Goal: Task Accomplishment & Management: Complete application form

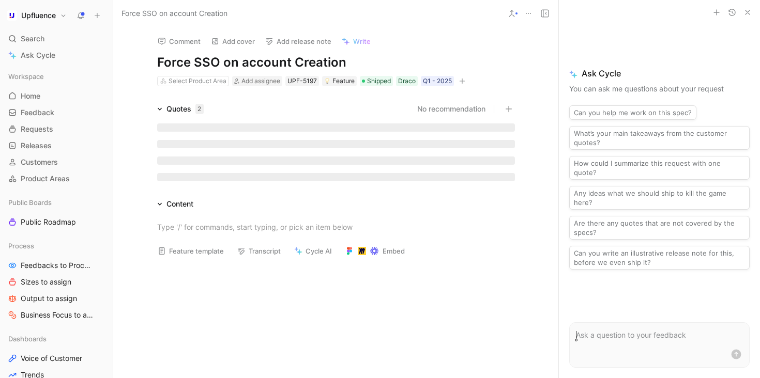
click at [460, 81] on icon "button" at bounding box center [463, 81] width 6 height 1
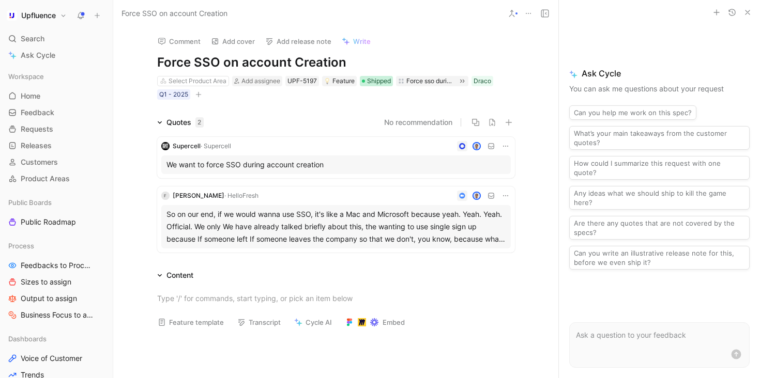
click at [373, 81] on span "Shipped" at bounding box center [379, 81] width 24 height 10
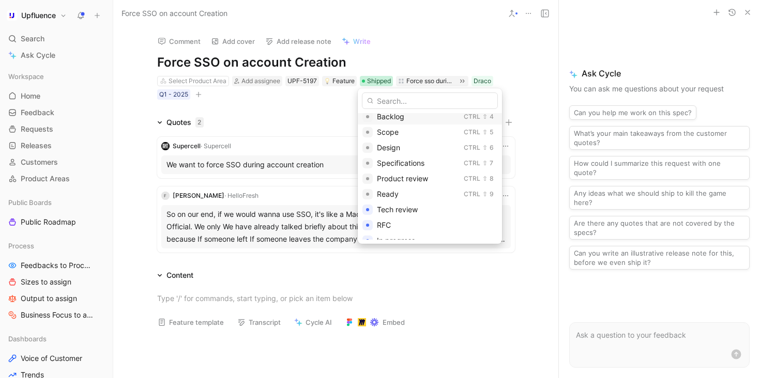
scroll to position [41, 0]
click at [392, 206] on span "Ready" at bounding box center [388, 204] width 22 height 9
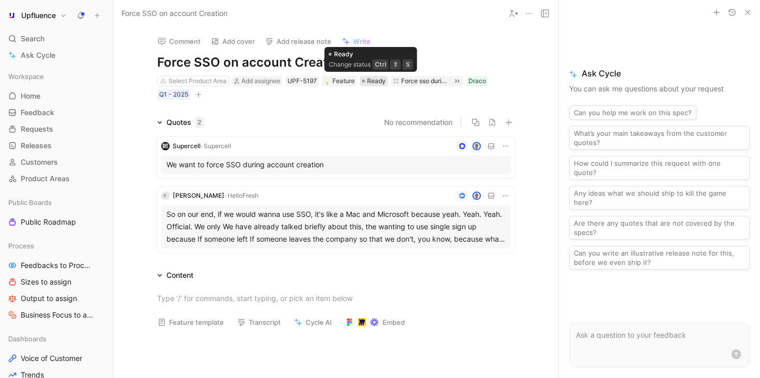
click at [369, 79] on span "Ready" at bounding box center [376, 81] width 19 height 10
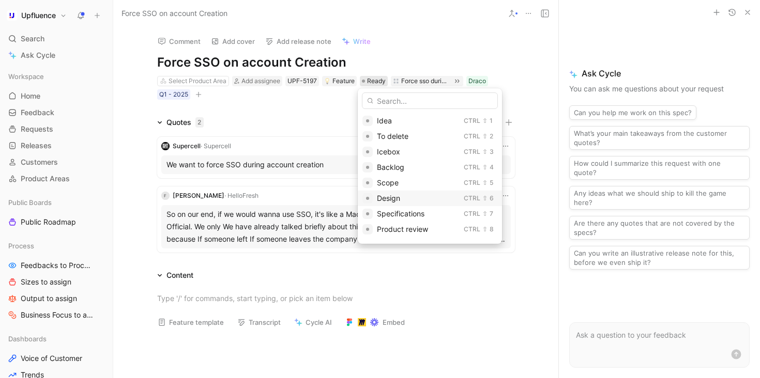
scroll to position [121, 0]
click at [405, 124] on div "Ready" at bounding box center [418, 123] width 83 height 12
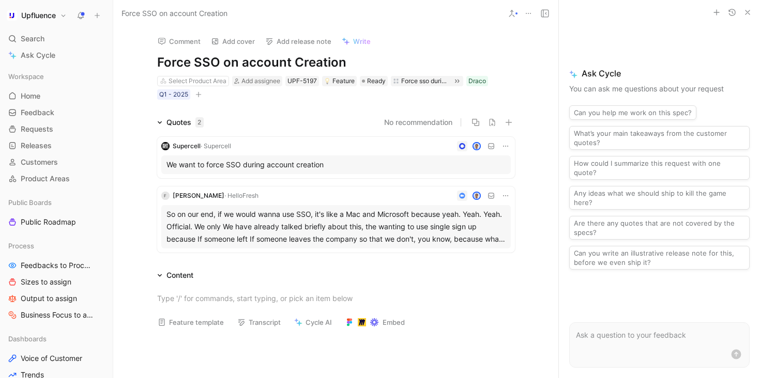
click at [194, 91] on button "button" at bounding box center [198, 94] width 10 height 10
click at [205, 81] on div "Select Product Area" at bounding box center [198, 81] width 58 height 10
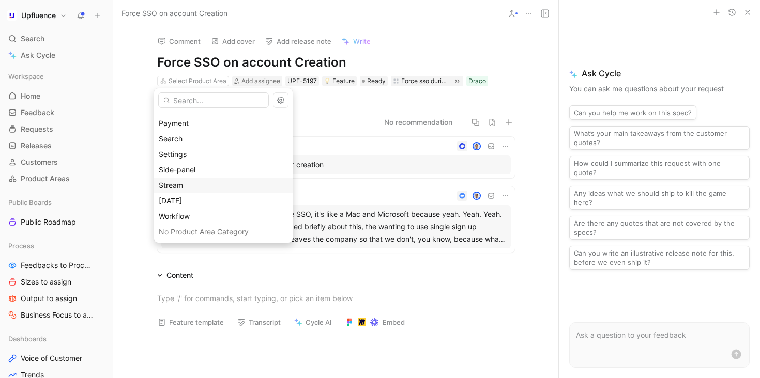
scroll to position [153, 0]
click at [209, 149] on div "Settings" at bounding box center [223, 153] width 129 height 12
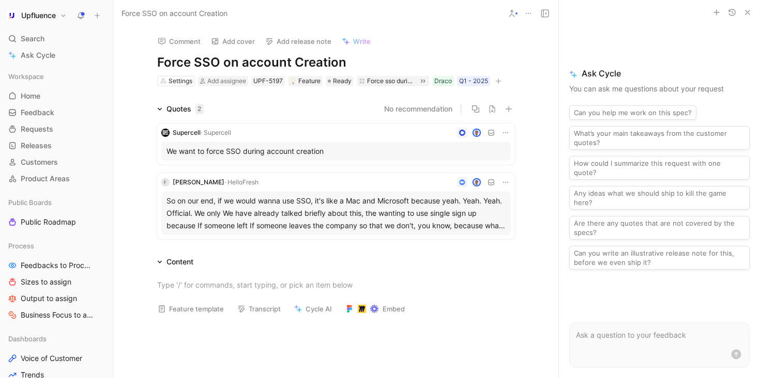
click at [498, 78] on icon "button" at bounding box center [498, 81] width 6 height 6
click at [470, 83] on div "Q1 - 2025" at bounding box center [473, 81] width 29 height 10
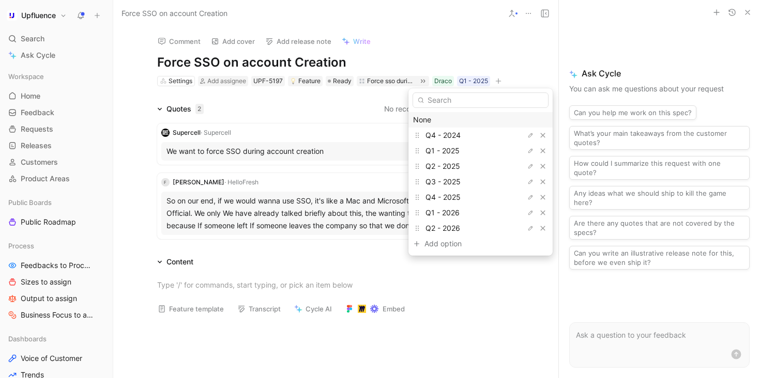
click at [478, 124] on div "None" at bounding box center [480, 120] width 135 height 12
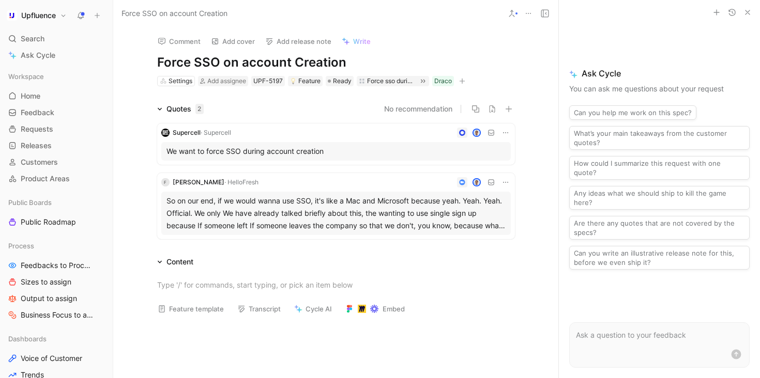
click at [461, 79] on icon "button" at bounding box center [462, 81] width 6 height 6
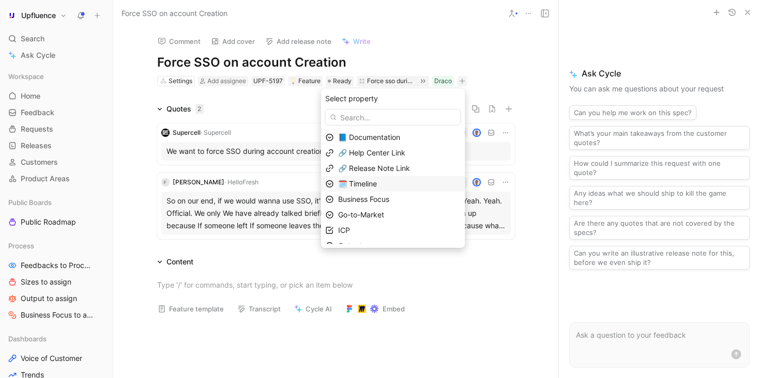
scroll to position [41, 0]
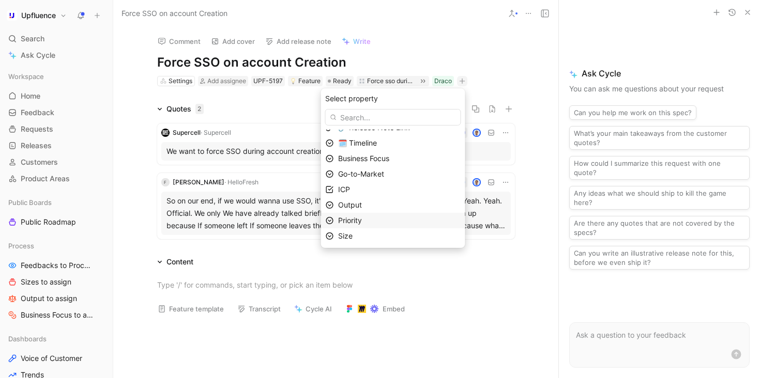
click at [378, 220] on div "Priority" at bounding box center [399, 221] width 123 height 12
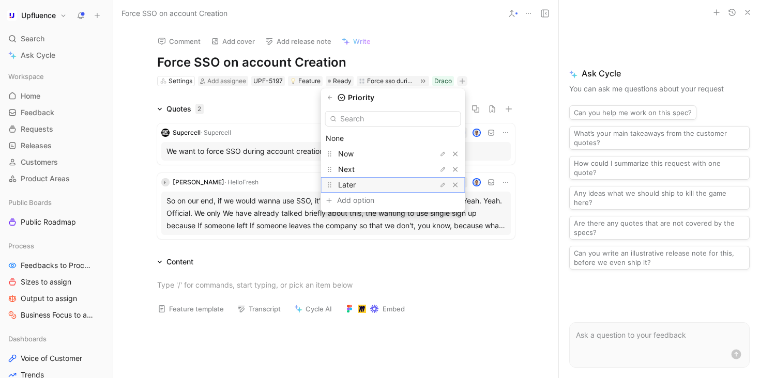
click at [374, 185] on div "Later" at bounding box center [377, 185] width 78 height 12
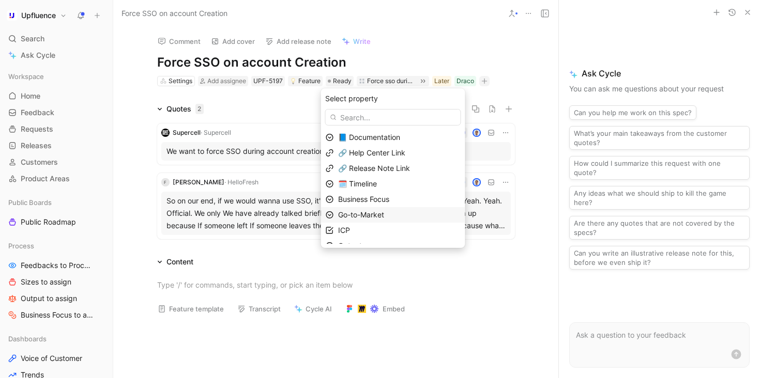
scroll to position [25, 0]
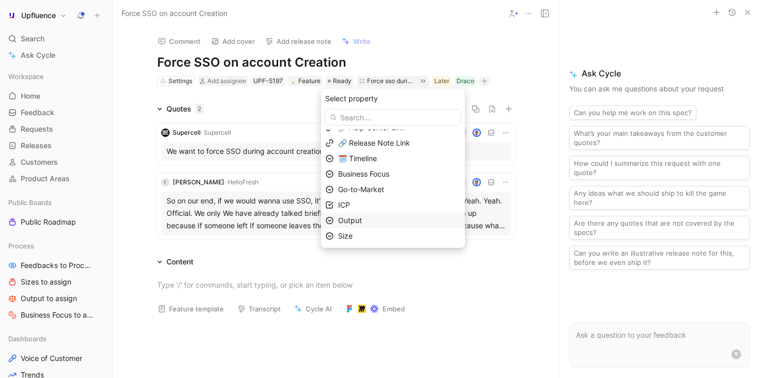
click at [383, 220] on div "Output" at bounding box center [399, 221] width 123 height 12
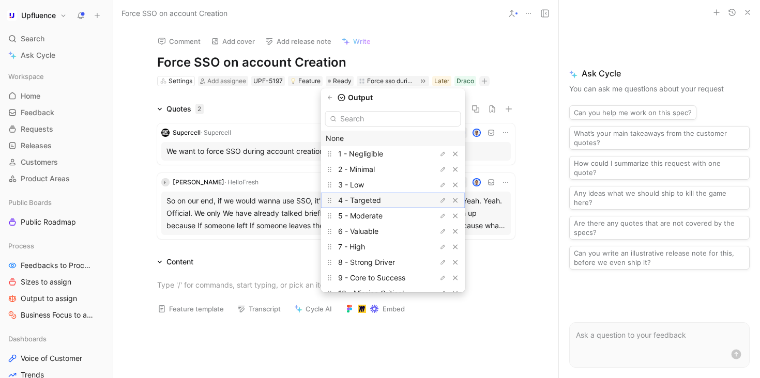
click at [381, 201] on span "4 - Targeted" at bounding box center [359, 200] width 43 height 9
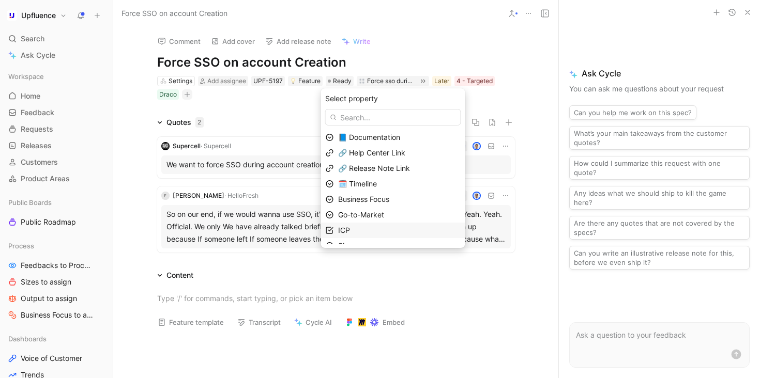
scroll to position [10, 0]
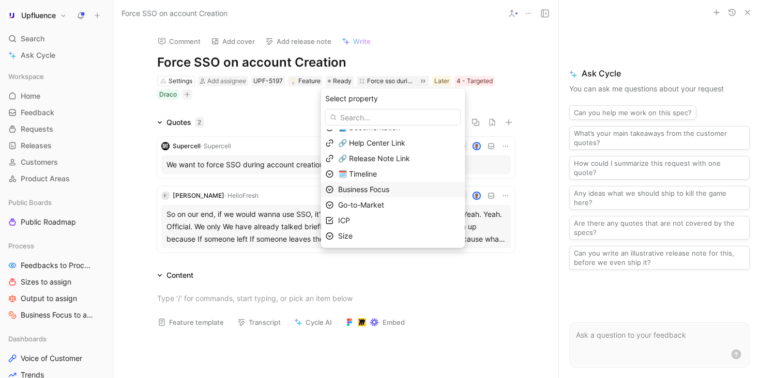
click at [377, 196] on div "Business Focus" at bounding box center [393, 190] width 144 height 16
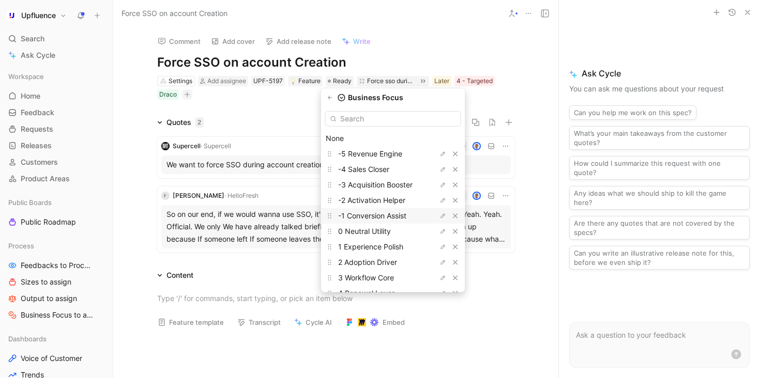
scroll to position [22, 0]
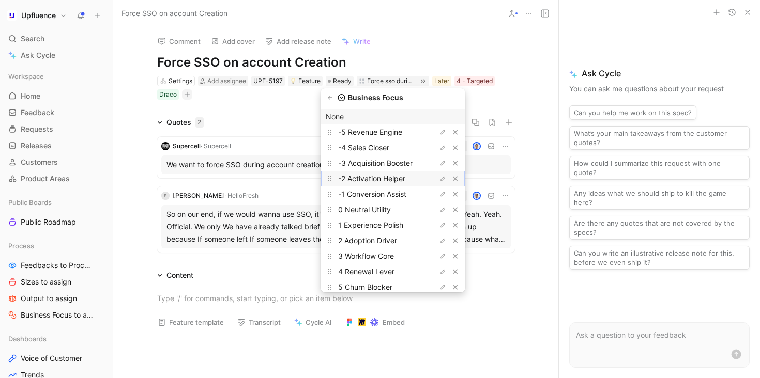
click at [400, 179] on span "-2 Activation Helper" at bounding box center [371, 178] width 67 height 9
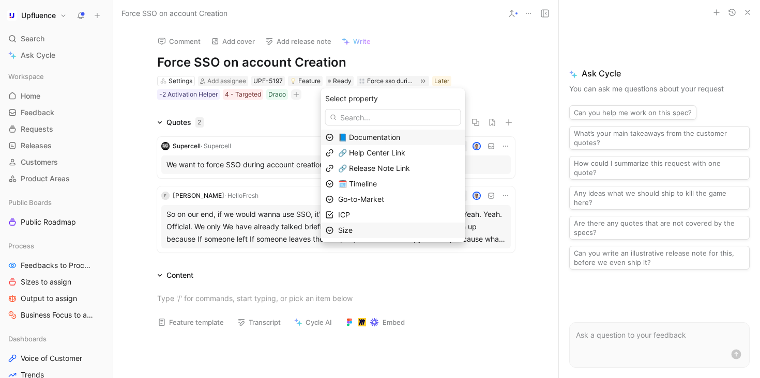
click at [385, 227] on div "Size" at bounding box center [399, 230] width 123 height 12
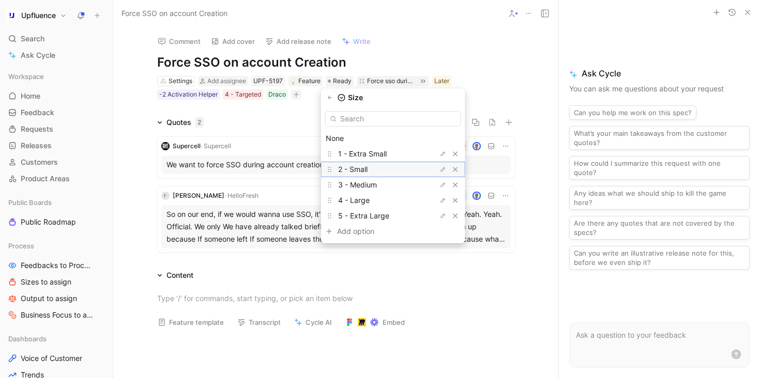
click at [383, 171] on div "2 - Small" at bounding box center [377, 169] width 78 height 12
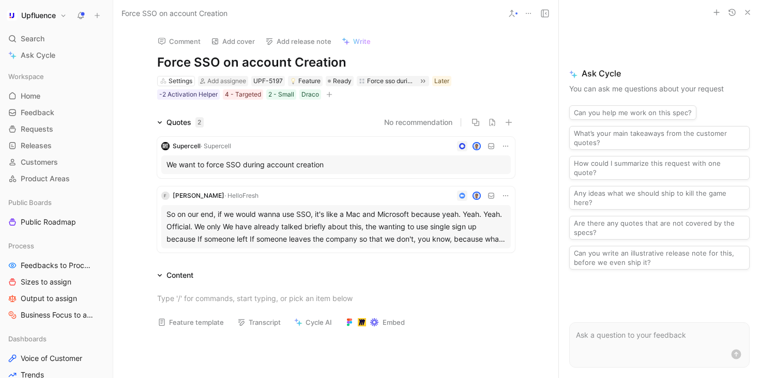
click at [83, 14] on use at bounding box center [81, 14] width 7 height 7
click at [51, 149] on span "Releases" at bounding box center [36, 146] width 31 height 10
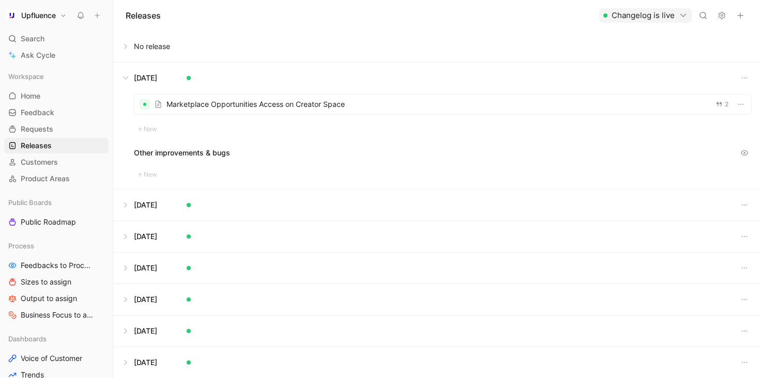
click at [128, 55] on button at bounding box center [437, 46] width 646 height 31
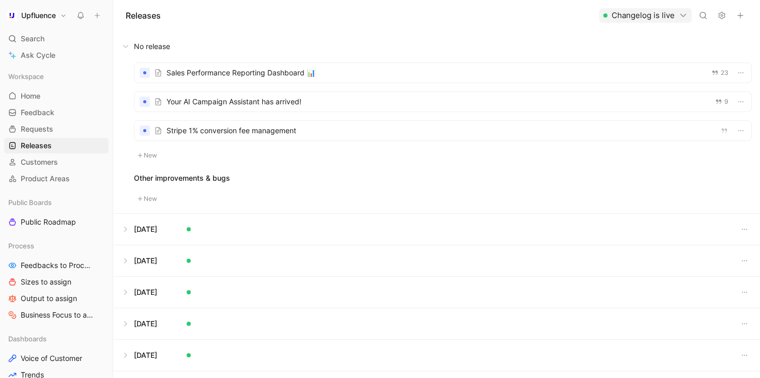
click at [214, 77] on div at bounding box center [442, 73] width 617 height 20
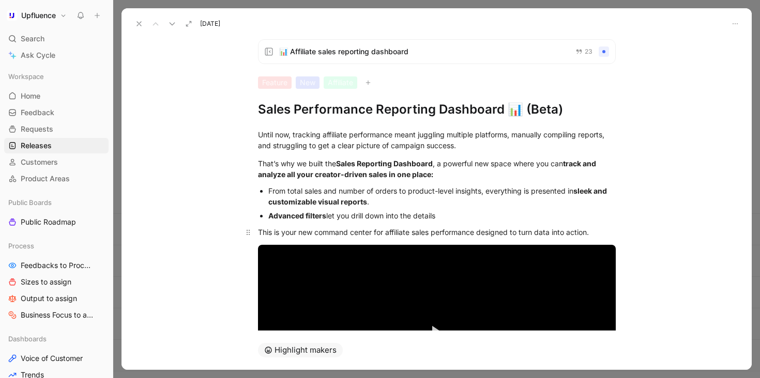
click at [391, 225] on p "This is your new command center for affiliate sales performance designed to tur…" at bounding box center [436, 232] width 397 height 17
click at [454, 177] on div "That’s why we built the Sales Reporting Dashboard , a powerful new space where …" at bounding box center [437, 169] width 358 height 22
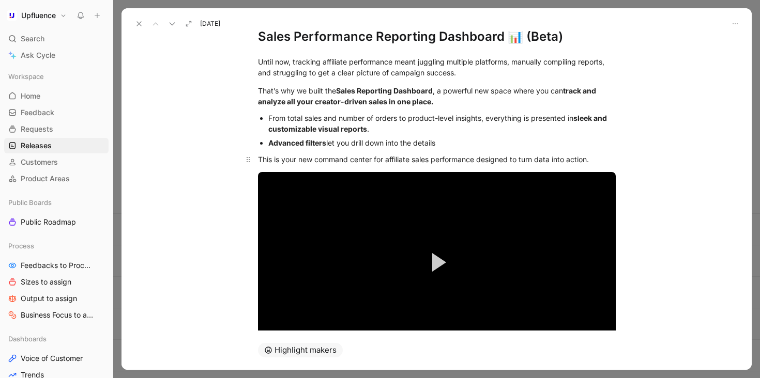
scroll to position [76, 0]
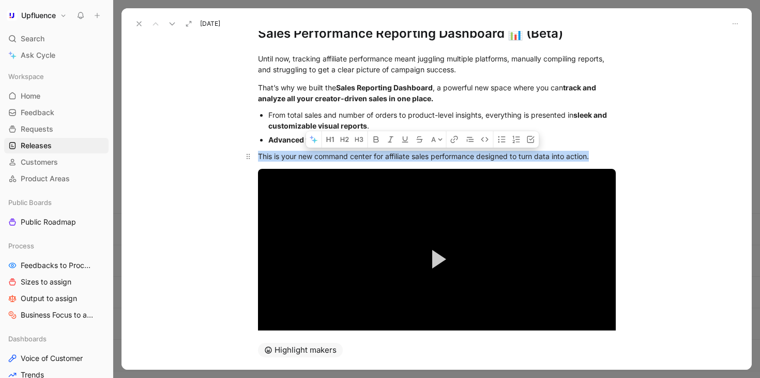
drag, startPoint x: 596, startPoint y: 153, endPoint x: 252, endPoint y: 155, distance: 343.8
click at [252, 155] on p "This is your new command center for affiliate sales performance designed to tur…" at bounding box center [436, 156] width 397 height 17
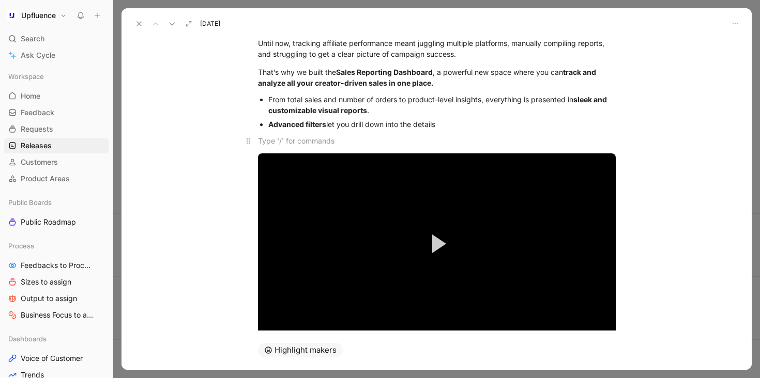
scroll to position [157, 0]
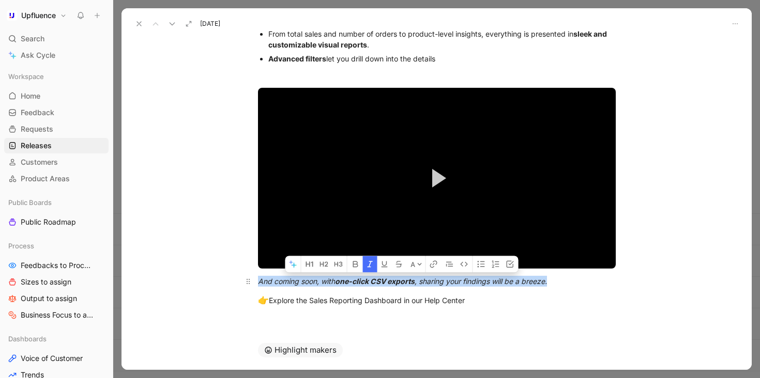
drag, startPoint x: 256, startPoint y: 282, endPoint x: 552, endPoint y: 283, distance: 295.7
click at [552, 283] on div "And coming soon, with one-click CSV exports , sharing your findings will be a b…" at bounding box center [437, 281] width 358 height 11
click at [527, 299] on div "👉 Explore the Sales Reporting Dashboard in our Help Center" at bounding box center [437, 300] width 358 height 13
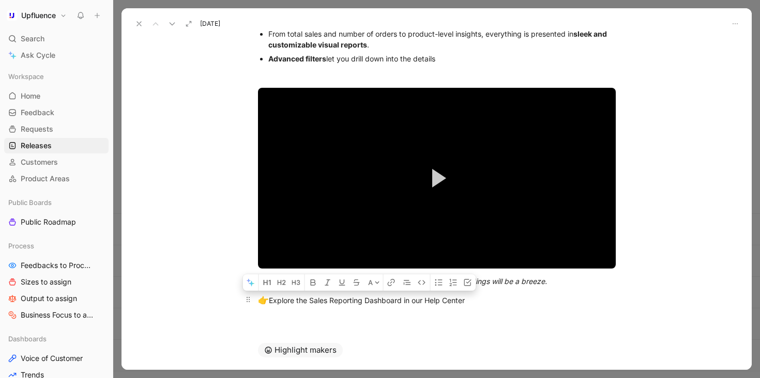
drag, startPoint x: 533, startPoint y: 299, endPoint x: 253, endPoint y: 299, distance: 280.2
click at [253, 299] on p "👉 Explore the Sales Reporting Dashboard in our Help Center" at bounding box center [436, 301] width 397 height 20
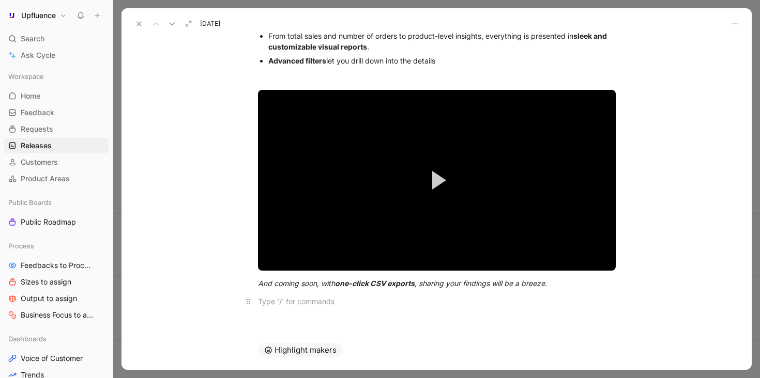
scroll to position [137, 0]
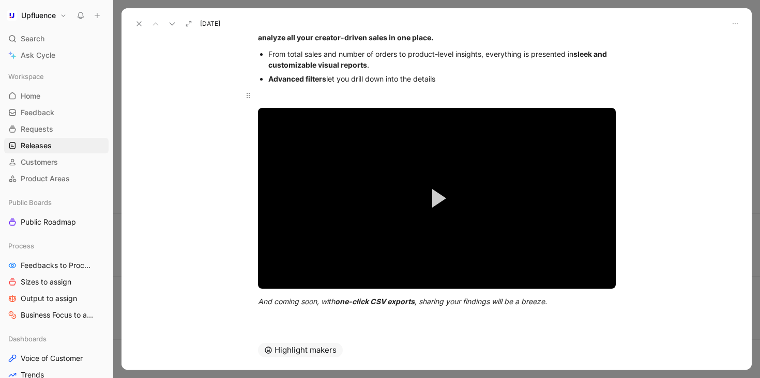
click at [365, 91] on div at bounding box center [437, 95] width 358 height 11
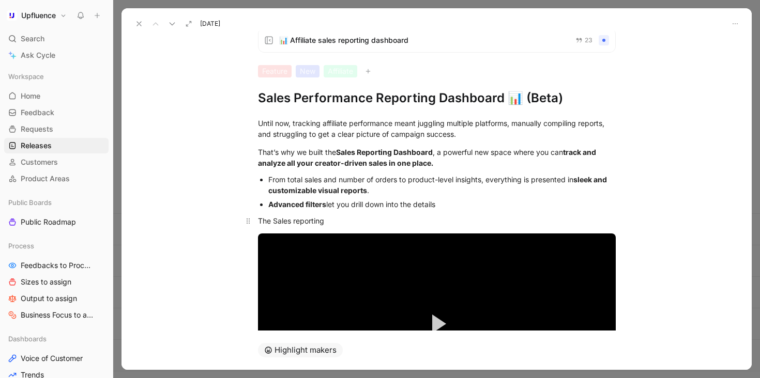
scroll to position [0, 0]
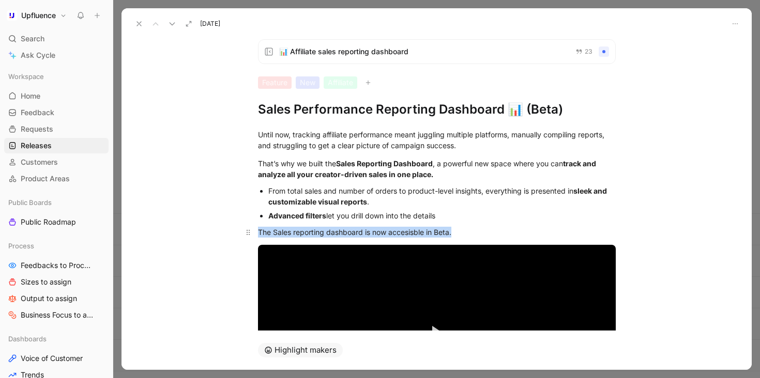
drag, startPoint x: 256, startPoint y: 230, endPoint x: 500, endPoint y: 230, distance: 244.0
click at [500, 230] on div "The Sales reporting dashboard is now accesisble in Beta." at bounding box center [437, 232] width 358 height 11
copy div "The Sales reporting dashboard is now accesisble in Beta."
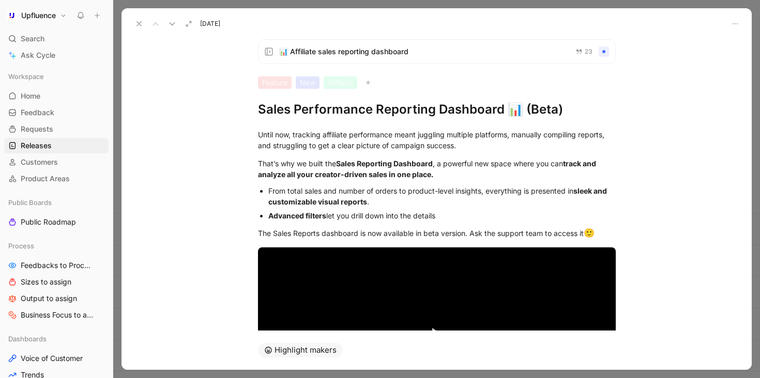
scroll to position [85, 0]
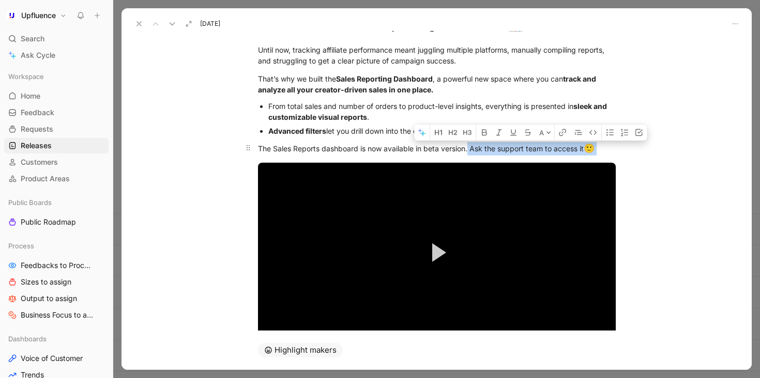
click at [467, 147] on div "The Sales Reports dashboard is now available in beta version. Ask the support t…" at bounding box center [437, 148] width 358 height 13
copy div "Ask the support team to access it 🙂"
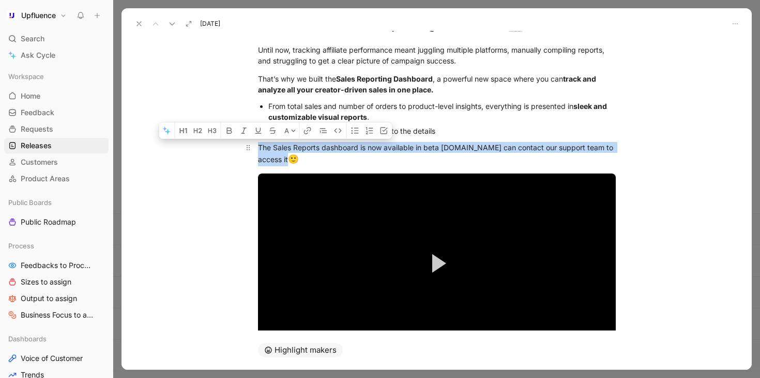
drag, startPoint x: 481, startPoint y: 159, endPoint x: 251, endPoint y: 148, distance: 230.3
click at [251, 148] on p "The Sales Reports dashboard is now available in beta [DOMAIN_NAME] can contact …" at bounding box center [436, 154] width 397 height 31
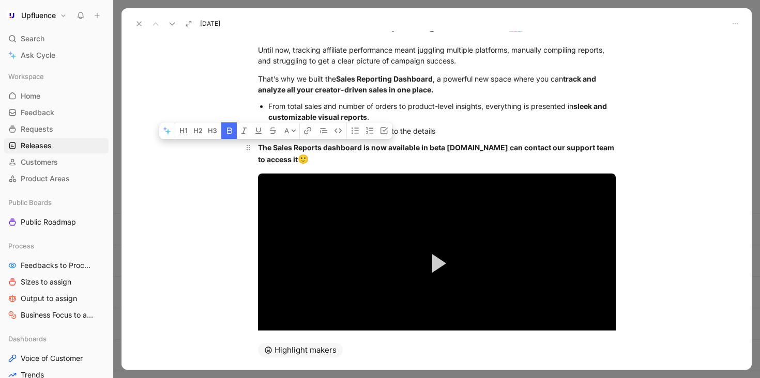
click at [385, 159] on div "The Sales Reports dashboard is now available in beta [DOMAIN_NAME] can contact …" at bounding box center [437, 154] width 358 height 24
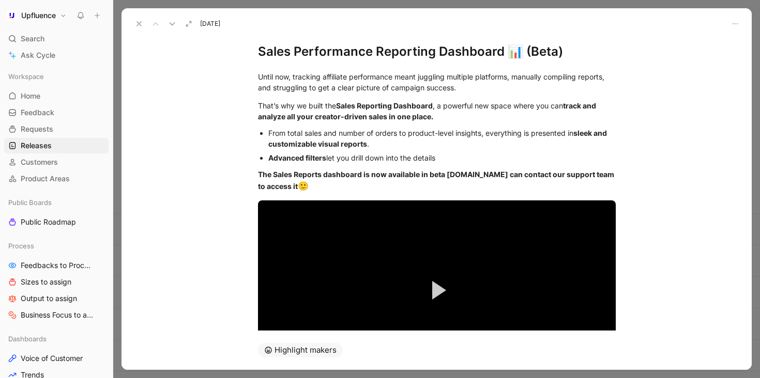
scroll to position [0, 0]
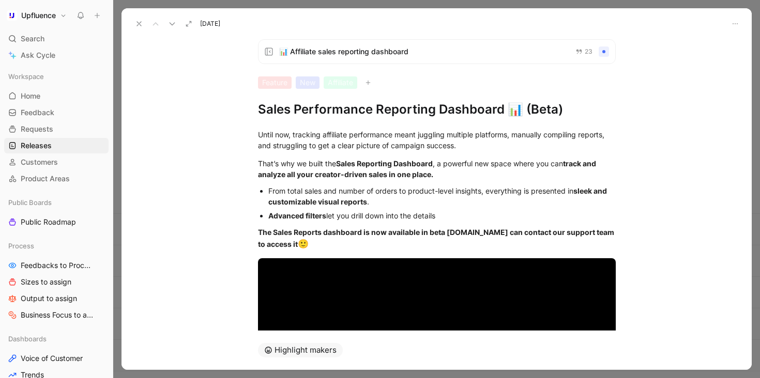
click at [450, 80] on div "Feature New Affiliate" at bounding box center [437, 83] width 358 height 12
click at [445, 57] on span "📊 Affiliate sales reporting dashboard" at bounding box center [423, 51] width 288 height 12
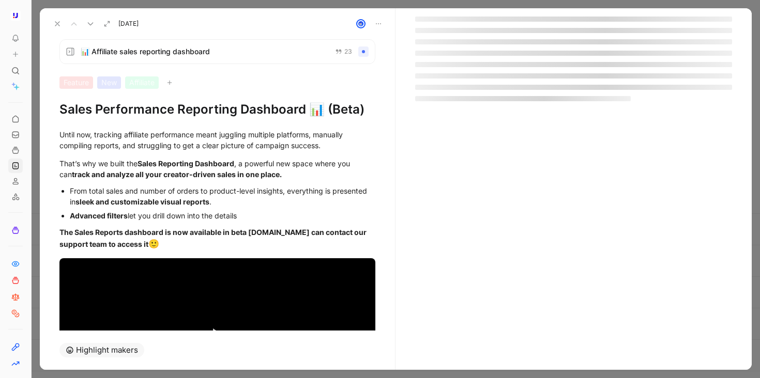
click at [59, 24] on icon at bounding box center [57, 24] width 8 height 8
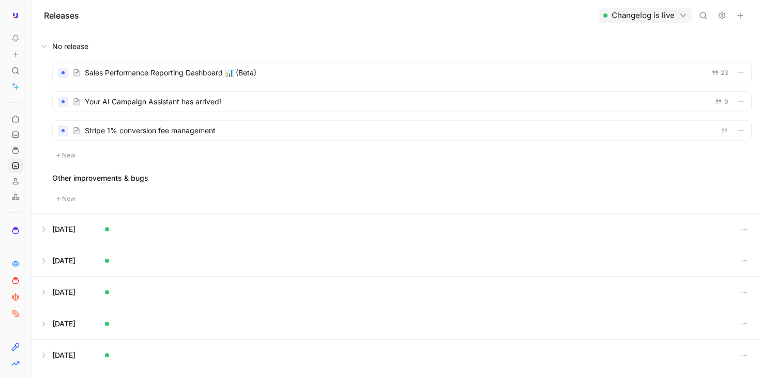
click at [307, 69] on div at bounding box center [402, 73] width 698 height 20
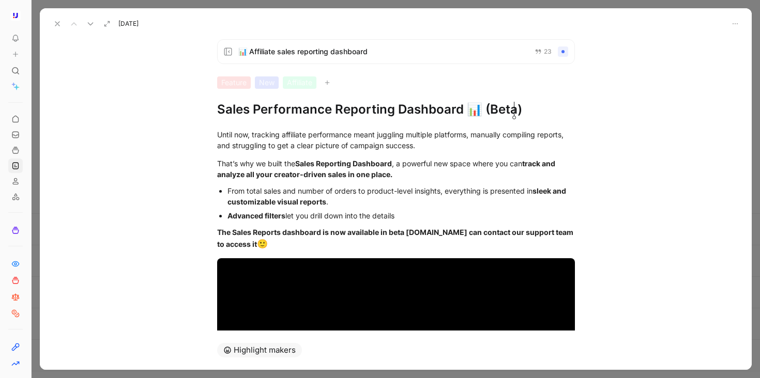
click at [224, 51] on icon at bounding box center [228, 52] width 8 height 8
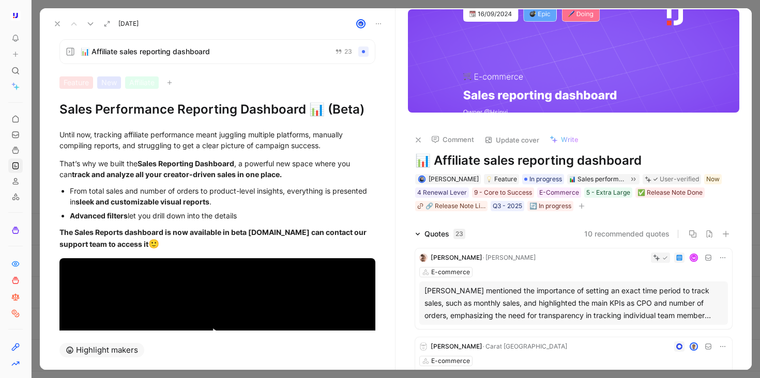
scroll to position [18, 0]
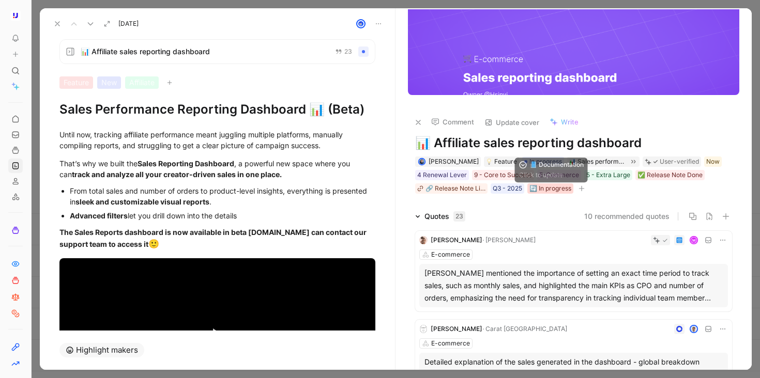
click at [540, 190] on div "🔄 In progress" at bounding box center [550, 189] width 42 height 10
click at [577, 189] on button "button" at bounding box center [581, 189] width 10 height 10
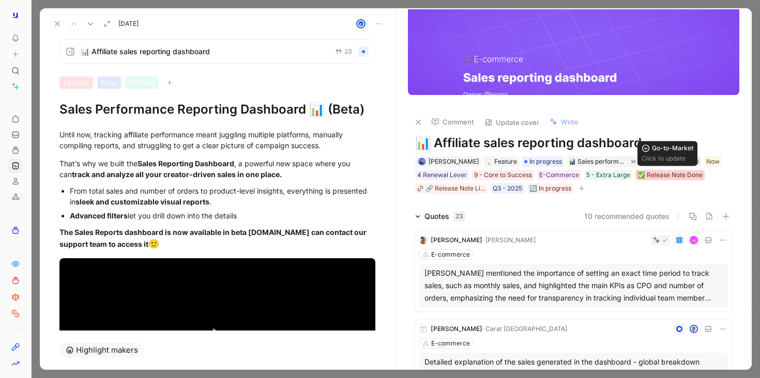
click at [659, 177] on div "✅ Release Note Done" at bounding box center [669, 175] width 65 height 10
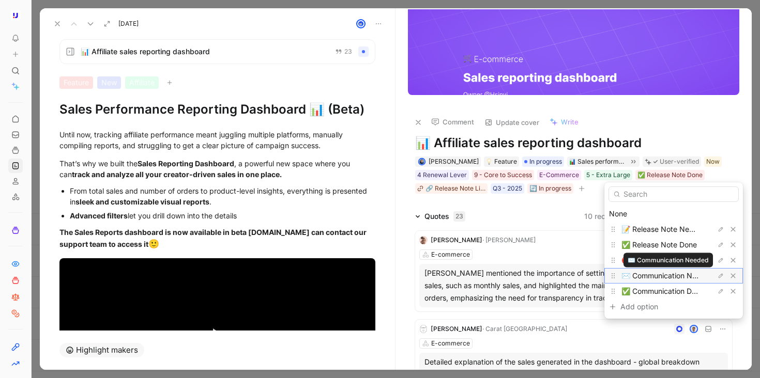
click at [654, 277] on span "✉️ Communication Needed" at bounding box center [667, 275] width 93 height 9
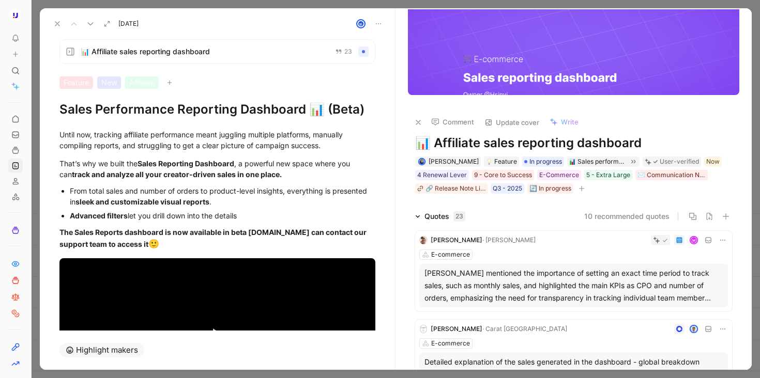
click at [77, 44] on div "📊 Affiliate sales reporting dashboard 23" at bounding box center [217, 51] width 316 height 25
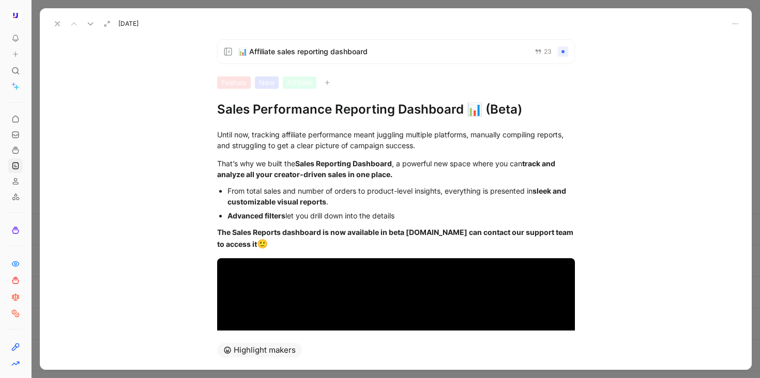
click at [56, 24] on icon at bounding box center [57, 24] width 8 height 8
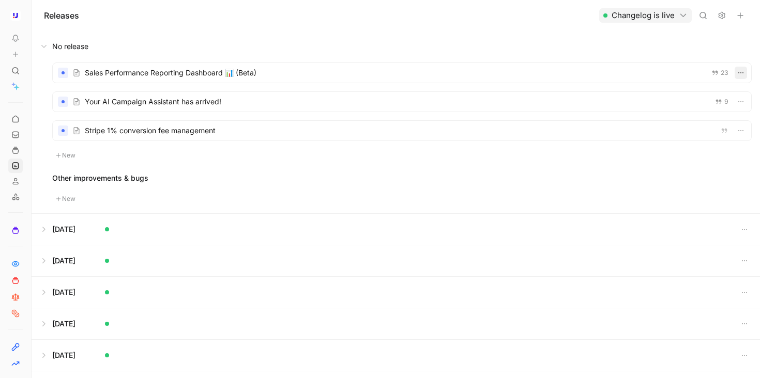
click at [737, 74] on icon "button" at bounding box center [741, 73] width 8 height 8
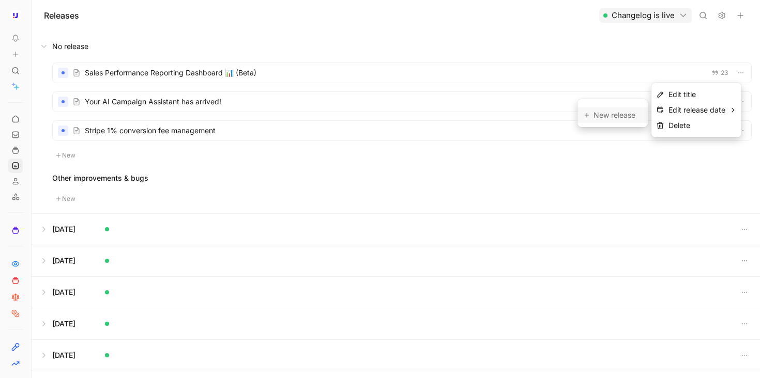
click at [611, 111] on div "New release" at bounding box center [617, 115] width 48 height 12
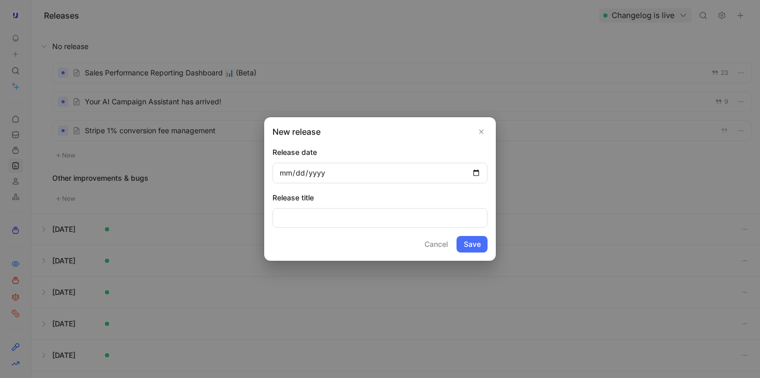
click at [473, 167] on input "date" at bounding box center [379, 173] width 215 height 21
click at [474, 173] on input "date" at bounding box center [379, 173] width 215 height 21
type input "[DATE]"
click at [467, 243] on button "Save" at bounding box center [471, 244] width 31 height 17
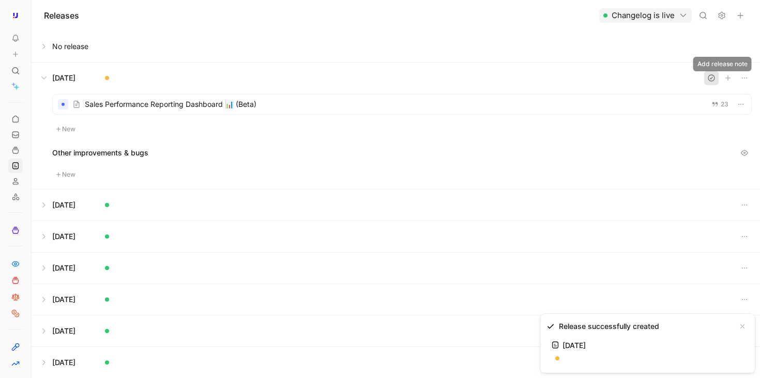
click at [707, 76] on icon "button" at bounding box center [711, 78] width 8 height 8
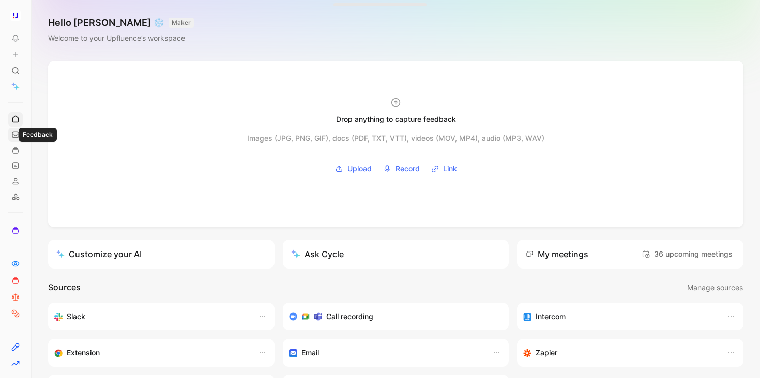
click at [17, 135] on icon at bounding box center [15, 135] width 8 height 8
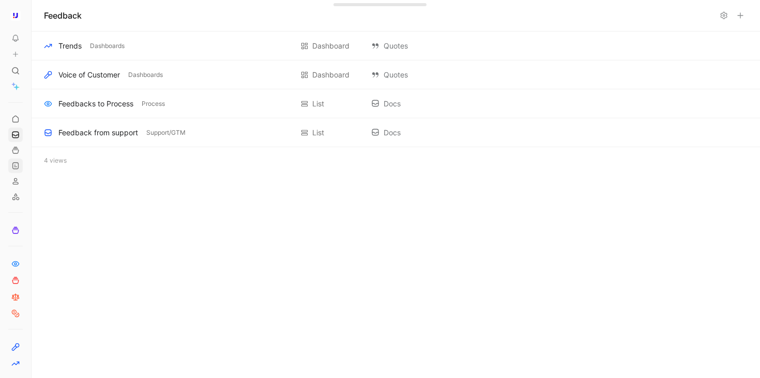
click at [15, 161] on link at bounding box center [15, 166] width 14 height 14
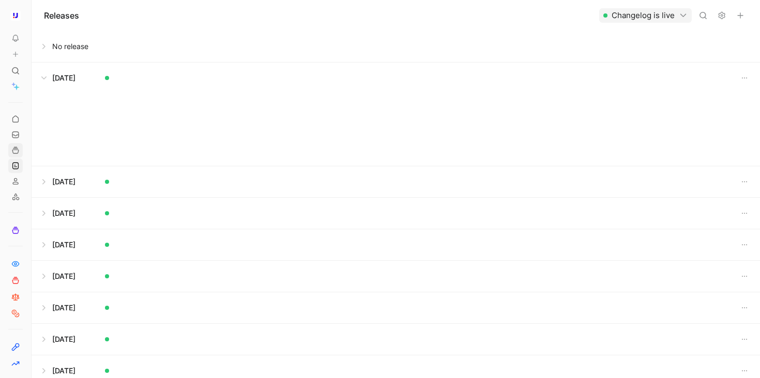
click at [16, 149] on icon at bounding box center [15, 150] width 8 height 8
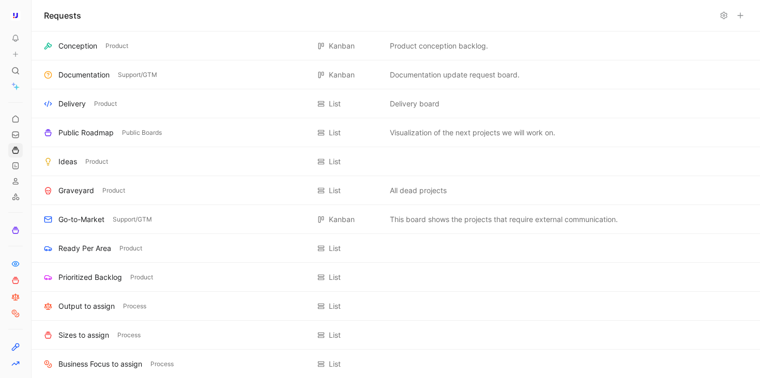
click at [14, 127] on div at bounding box center [15, 153] width 14 height 102
click at [14, 122] on use at bounding box center [15, 119] width 6 height 6
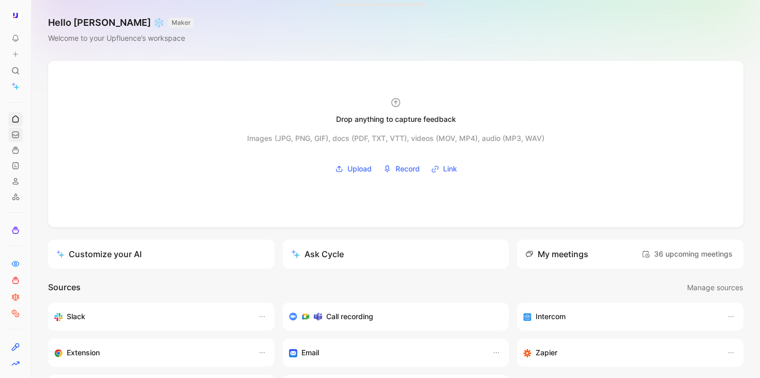
click at [14, 137] on icon at bounding box center [15, 135] width 8 height 8
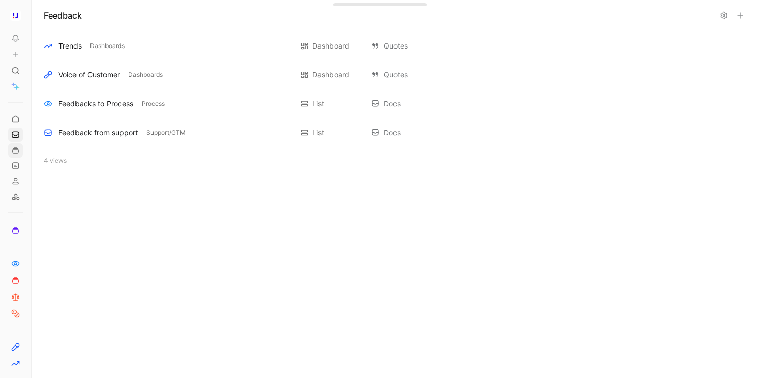
click at [14, 153] on icon at bounding box center [15, 150] width 8 height 8
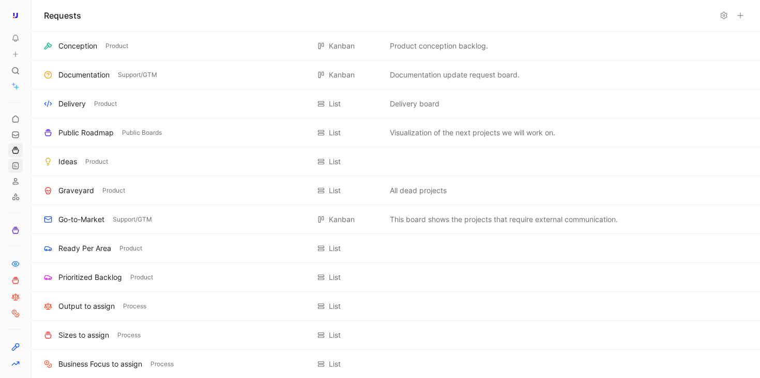
click at [17, 171] on link at bounding box center [15, 166] width 14 height 14
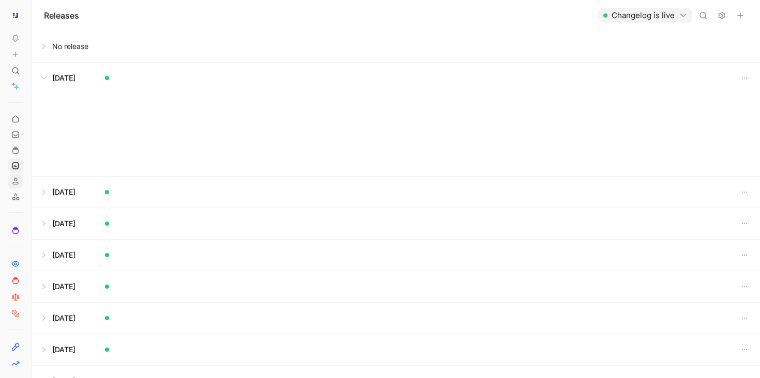
click at [17, 185] on icon at bounding box center [15, 181] width 8 height 8
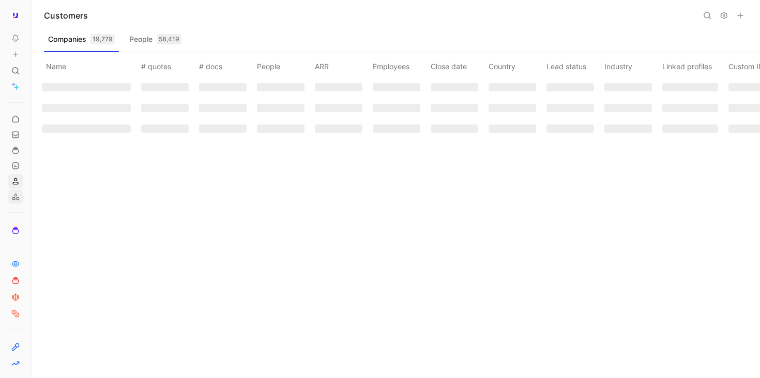
click at [17, 197] on use at bounding box center [16, 197] width 6 height 6
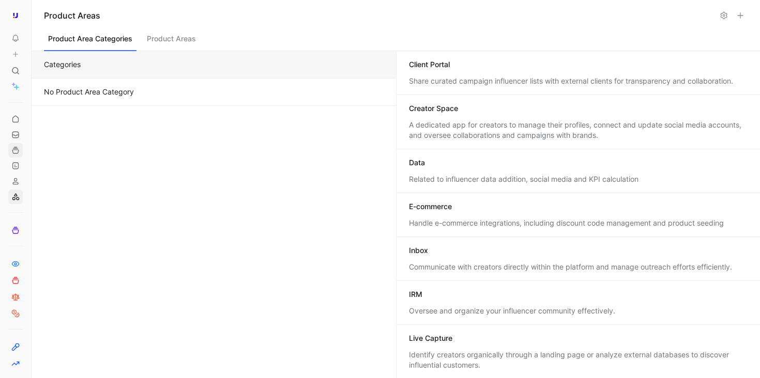
click at [16, 153] on use at bounding box center [15, 150] width 6 height 6
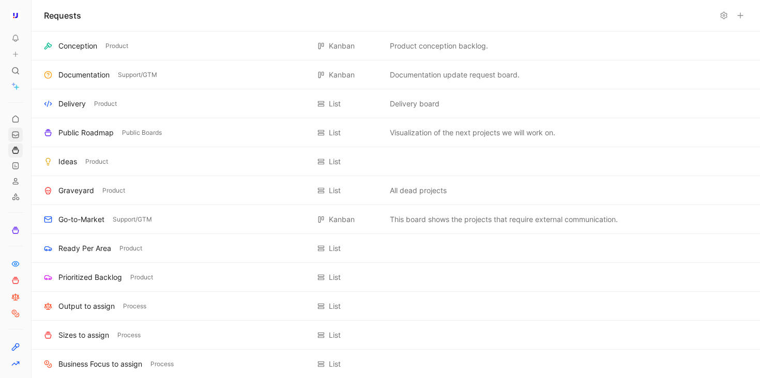
click at [16, 128] on link at bounding box center [15, 135] width 14 height 14
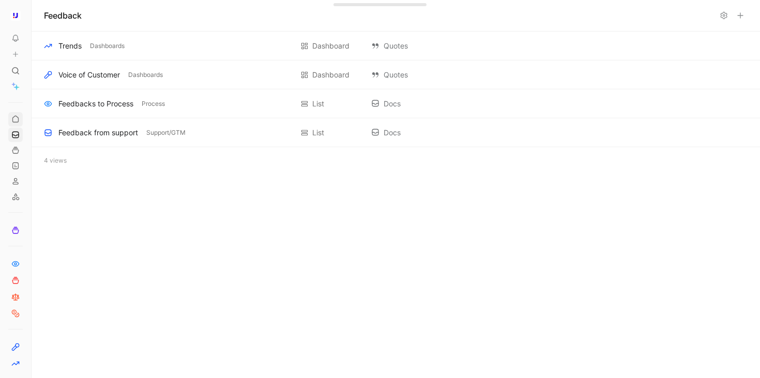
click at [16, 116] on use at bounding box center [15, 119] width 6 height 6
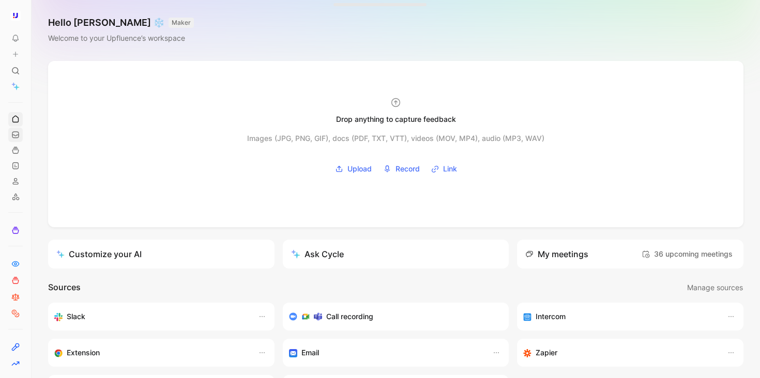
click at [16, 136] on use at bounding box center [15, 135] width 6 height 6
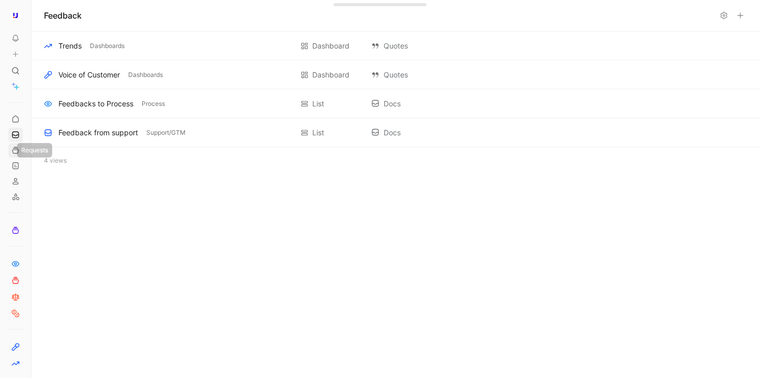
click at [16, 154] on icon at bounding box center [15, 150] width 8 height 8
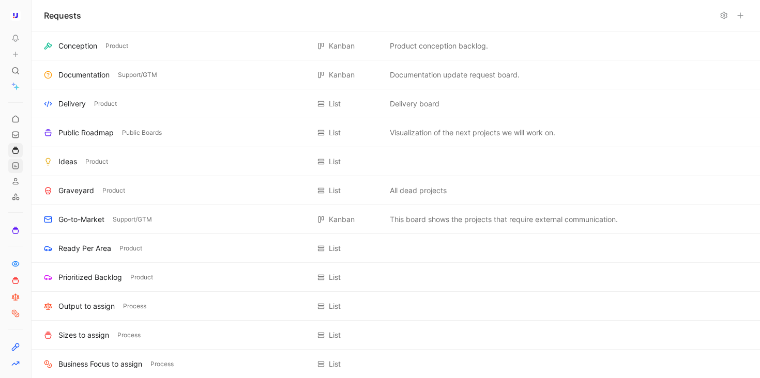
click at [16, 166] on icon at bounding box center [15, 166] width 8 height 8
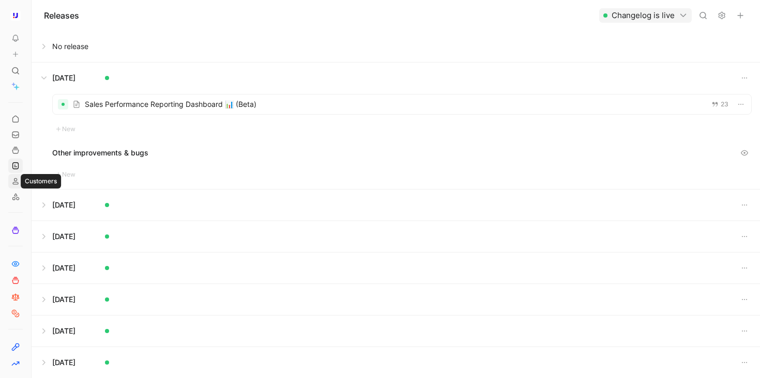
click at [15, 183] on icon at bounding box center [15, 181] width 8 height 8
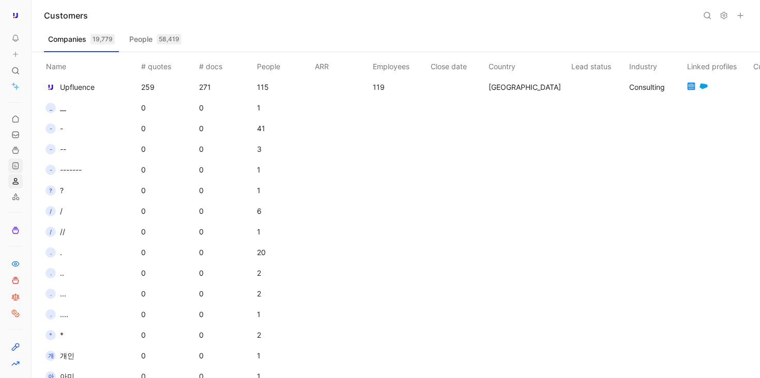
click at [18, 166] on icon at bounding box center [15, 166] width 8 height 8
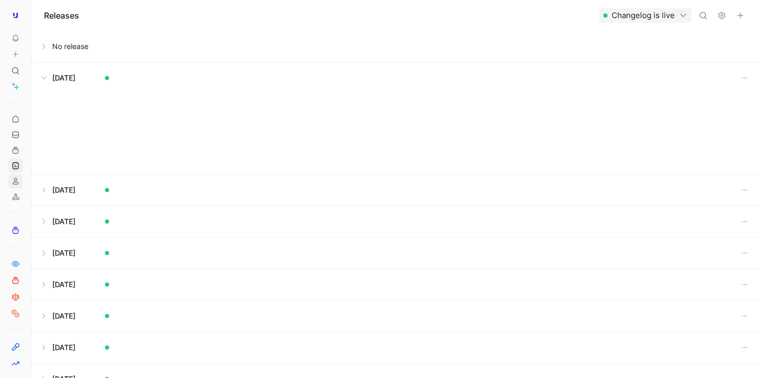
click at [18, 185] on icon at bounding box center [15, 181] width 8 height 8
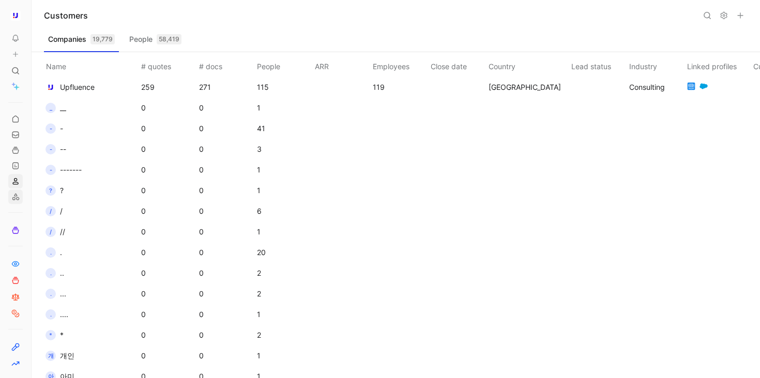
click at [18, 196] on icon at bounding box center [15, 197] width 8 height 8
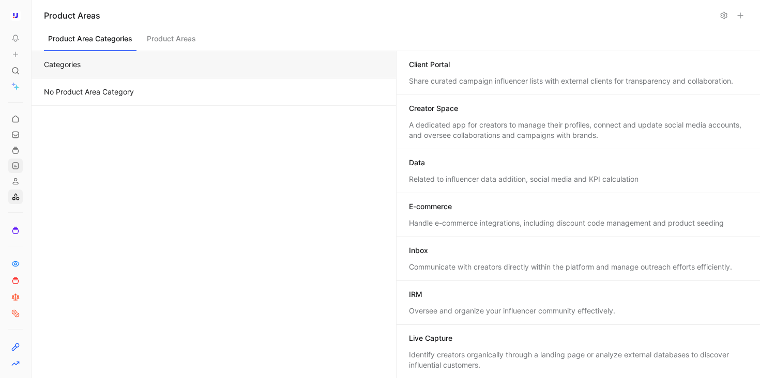
click at [17, 159] on link at bounding box center [15, 166] width 14 height 14
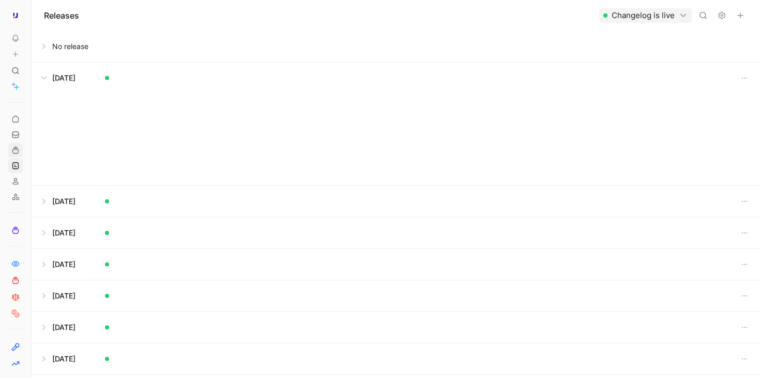
click at [17, 145] on link at bounding box center [15, 150] width 14 height 14
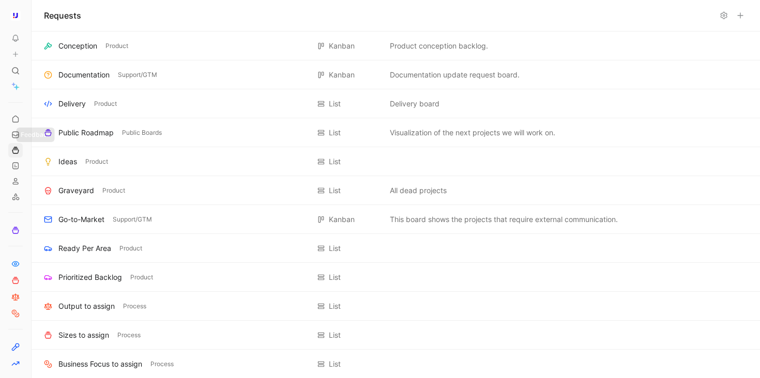
click at [17, 127] on div "To pick up a draggable item, press the space bar. While dragging, use the arrow…" at bounding box center [15, 238] width 31 height 281
click at [14, 127] on div at bounding box center [15, 153] width 14 height 102
click at [14, 135] on use at bounding box center [15, 135] width 6 height 6
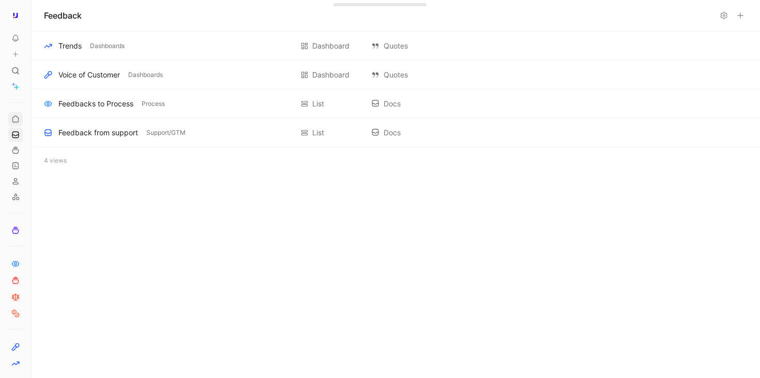
click at [14, 125] on link at bounding box center [15, 119] width 14 height 14
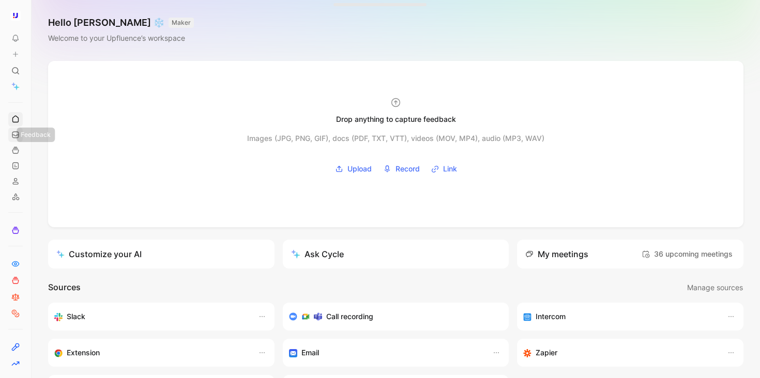
click at [18, 137] on use at bounding box center [15, 135] width 6 height 6
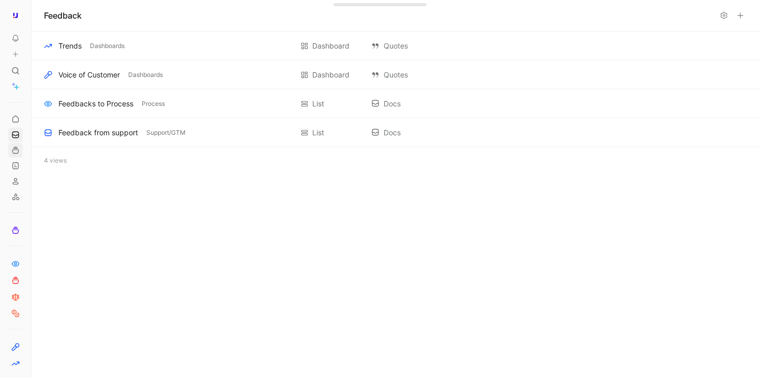
click at [16, 150] on icon at bounding box center [15, 150] width 8 height 8
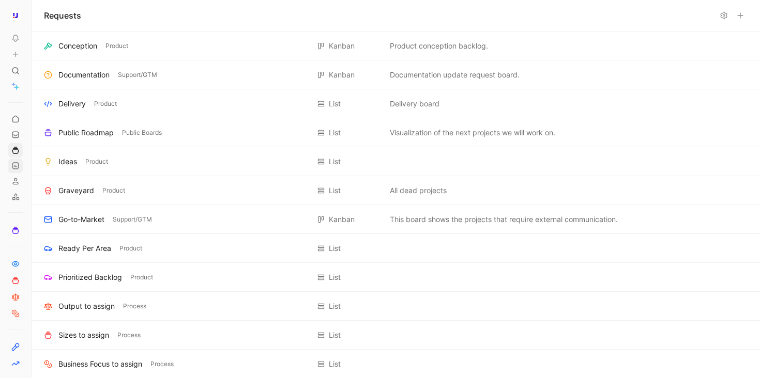
click at [16, 166] on icon at bounding box center [15, 166] width 8 height 8
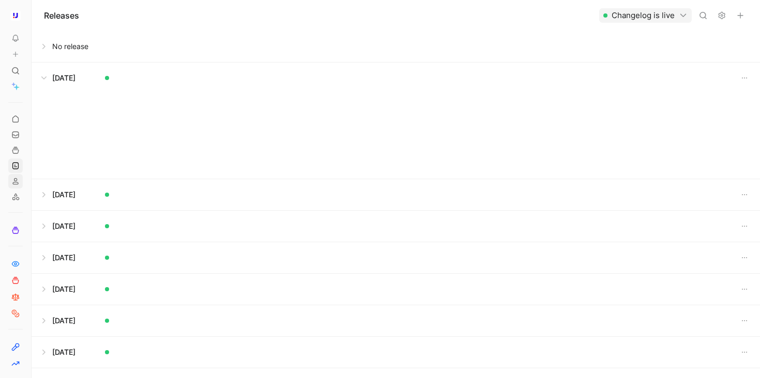
click at [17, 181] on icon at bounding box center [15, 181] width 8 height 8
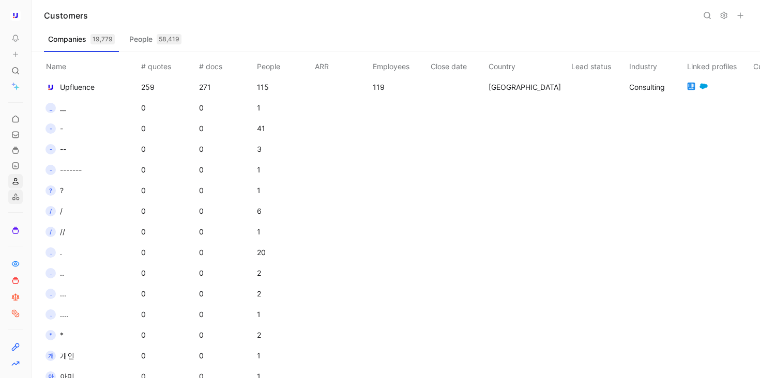
click at [17, 195] on use at bounding box center [16, 197] width 6 height 6
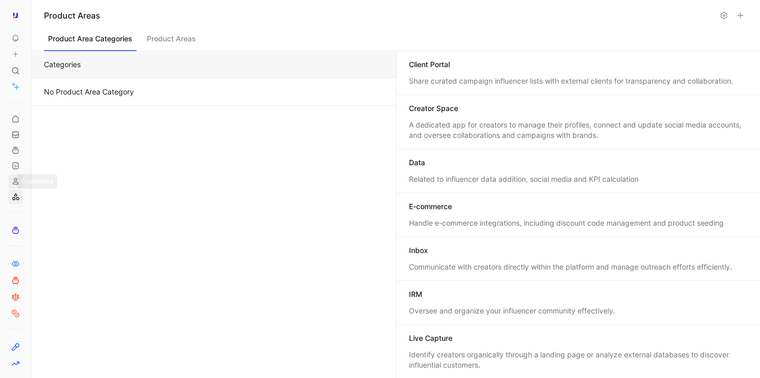
click at [17, 184] on icon at bounding box center [15, 181] width 8 height 8
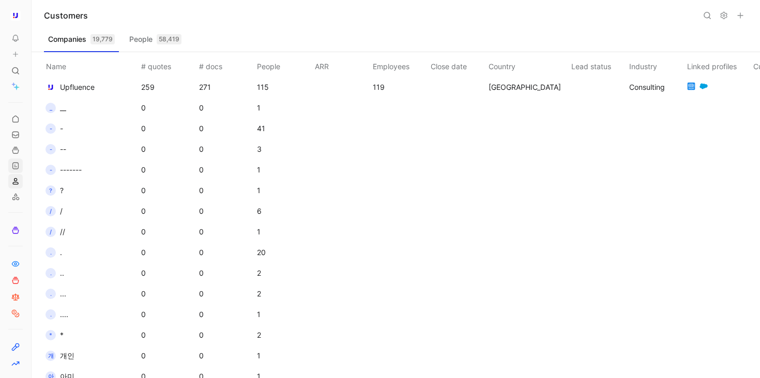
click at [17, 172] on link at bounding box center [15, 166] width 14 height 14
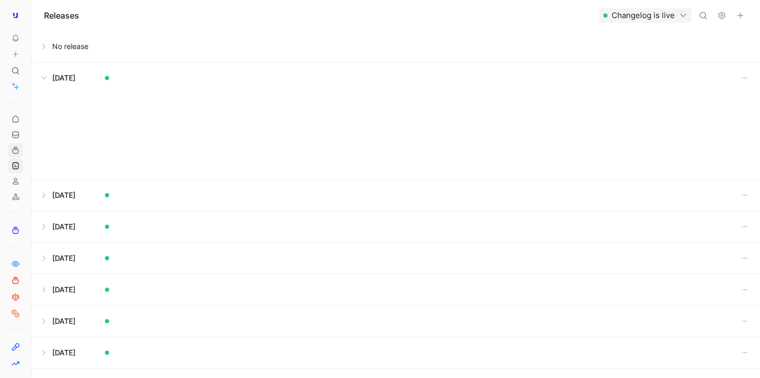
click at [17, 156] on link at bounding box center [15, 150] width 14 height 14
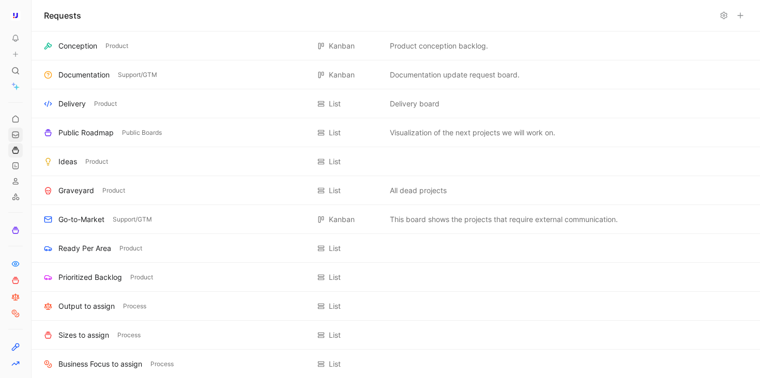
click at [17, 140] on link at bounding box center [15, 135] width 14 height 14
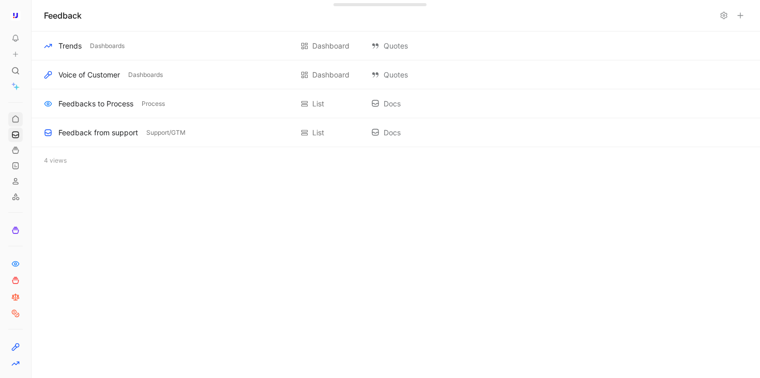
click at [16, 121] on icon at bounding box center [15, 119] width 8 height 8
